Goal: Register for event/course

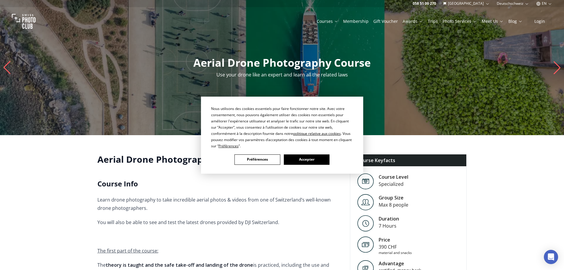
click at [312, 157] on button "Accepter" at bounding box center [307, 159] width 46 height 10
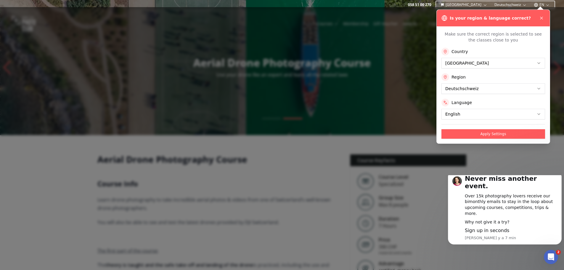
click at [413, 85] on div at bounding box center [282, 138] width 564 height 263
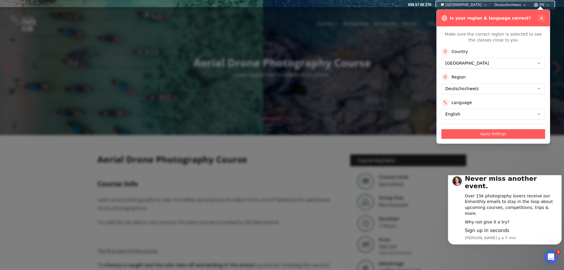
click at [540, 17] on icon at bounding box center [541, 18] width 5 height 5
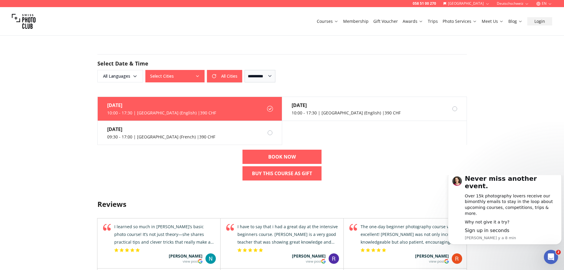
scroll to position [543, 0]
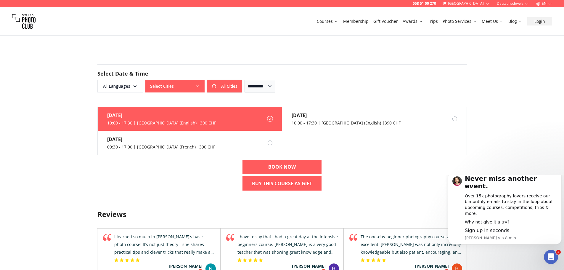
click at [193, 80] on button "Select Cities" at bounding box center [174, 86] width 59 height 12
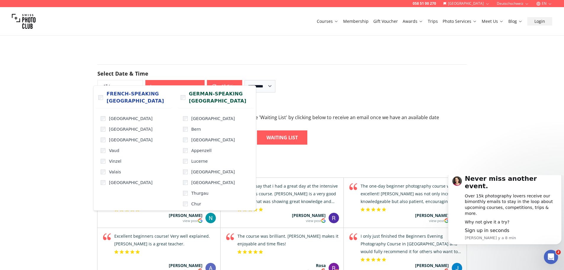
click at [281, 53] on form "**********" at bounding box center [282, 78] width 379 height 57
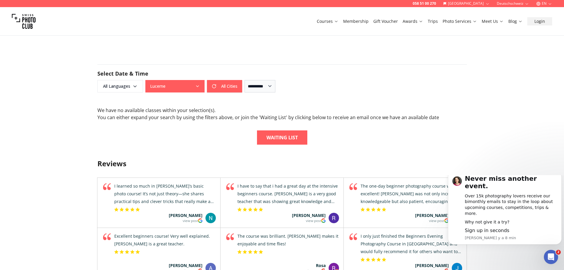
click at [195, 81] on button "Lucerne" at bounding box center [174, 86] width 59 height 12
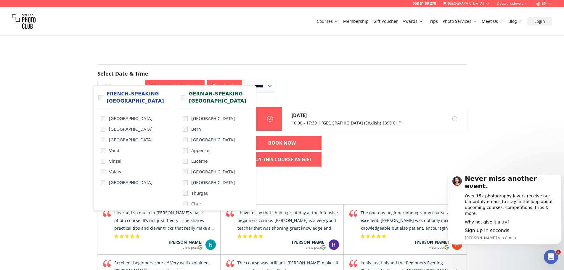
click at [65, 104] on div "058 51 00 270 [GEOGRAPHIC_DATA] Deutschschweiz EN Courses Membership Gift Vouch…" at bounding box center [282, 68] width 564 height 1223
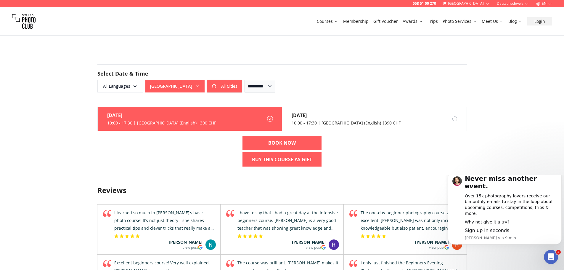
click at [225, 112] on label "[DATE] 10:00 - 17:30 | [GEOGRAPHIC_DATA] (English) | 390 CHF" at bounding box center [190, 119] width 184 height 24
click at [279, 139] on b "BOOK NOW" at bounding box center [282, 142] width 28 height 7
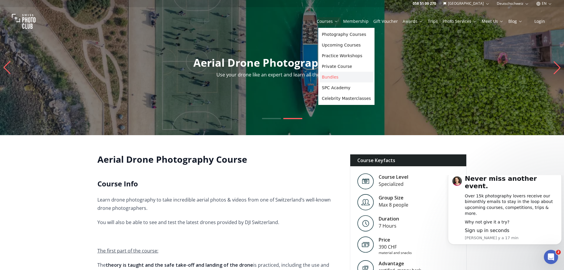
click at [337, 76] on link "Bundles" at bounding box center [346, 77] width 54 height 11
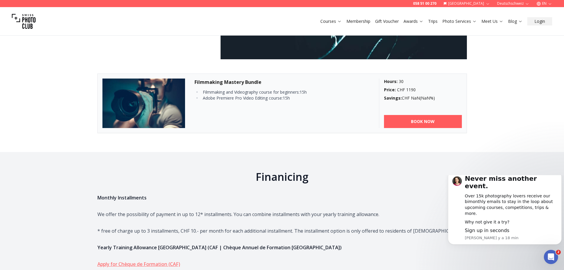
scroll to position [876, 0]
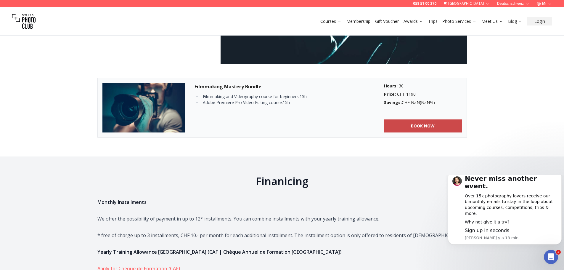
click at [429, 125] on b "BOOK NOW" at bounding box center [423, 126] width 24 height 6
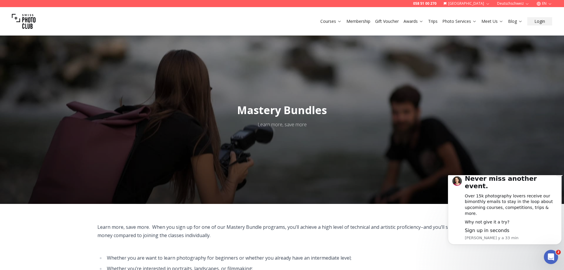
click at [559, 173] on icon "Dismiss notification" at bounding box center [559, 172] width 2 height 2
